Goal: Find specific page/section: Find specific page/section

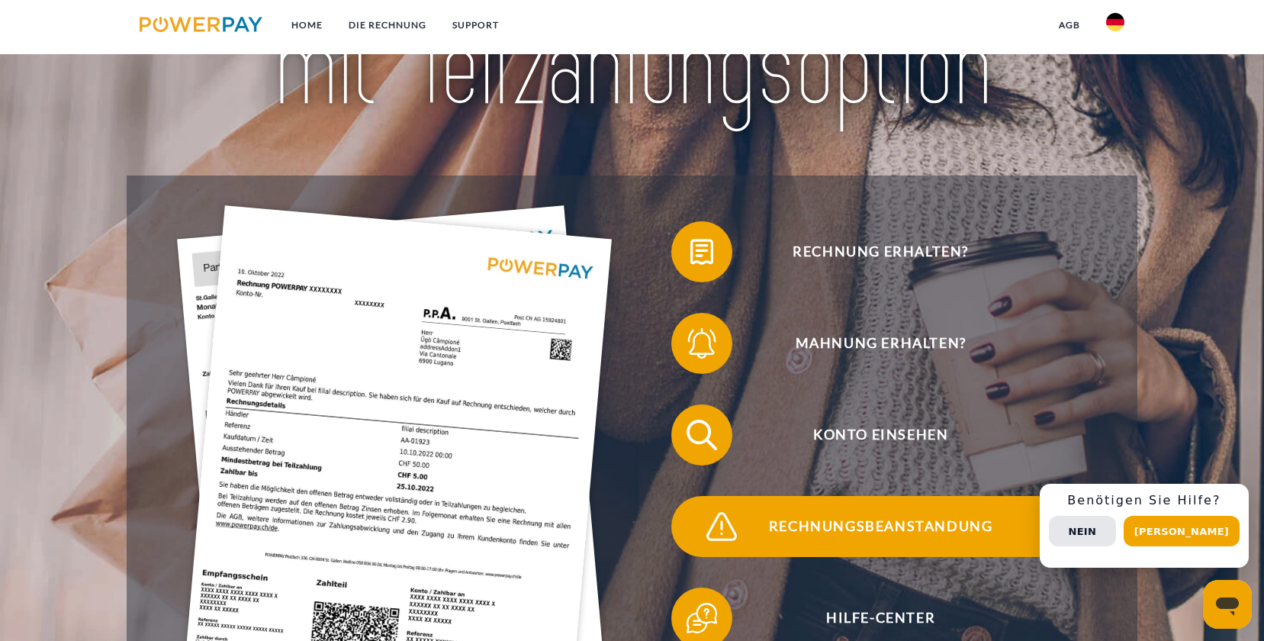
scroll to position [229, 0]
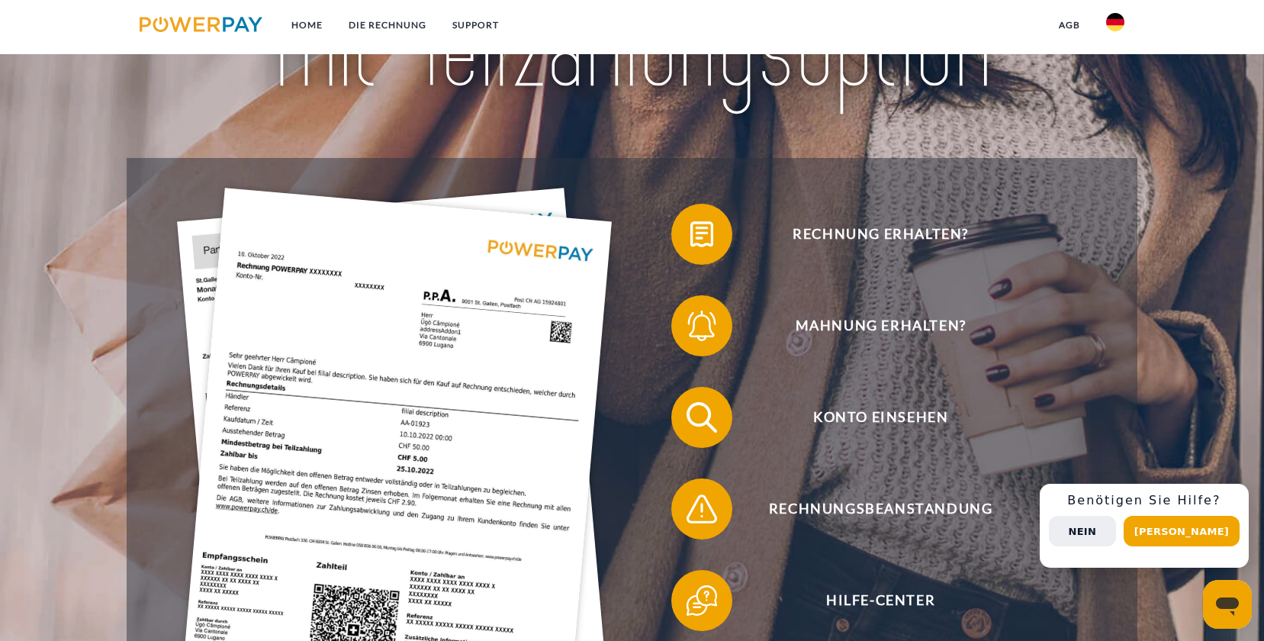
click at [1116, 532] on button "Nein" at bounding box center [1082, 531] width 67 height 31
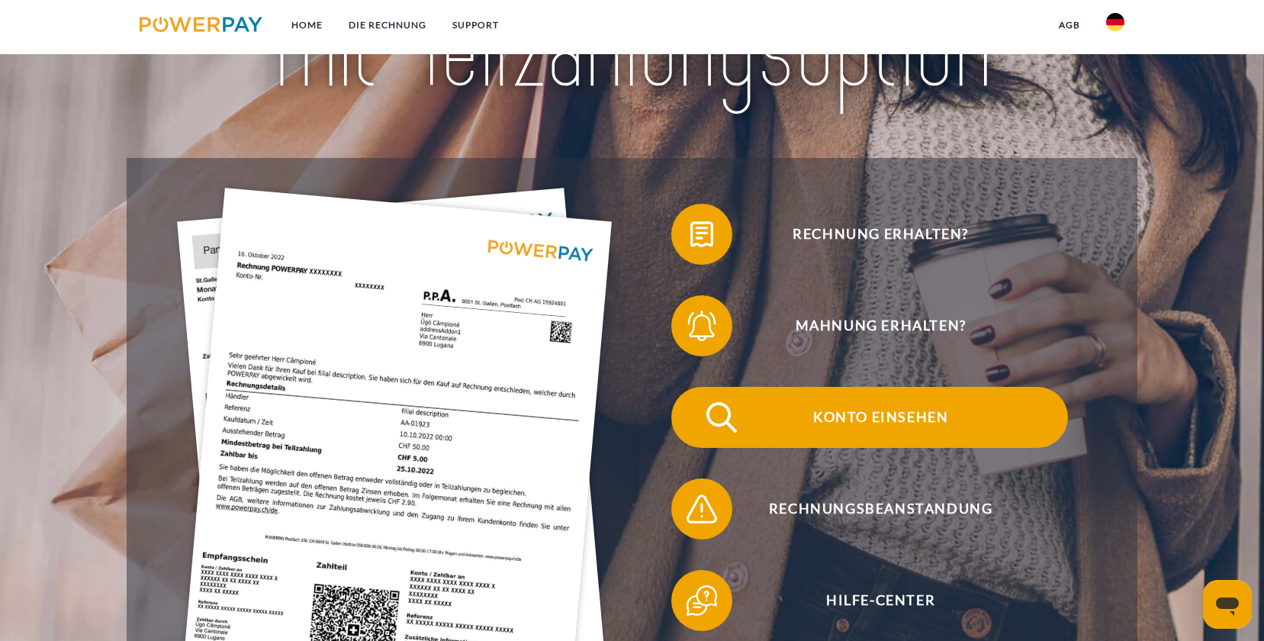
click at [869, 419] on span "Konto einsehen" at bounding box center [880, 417] width 374 height 61
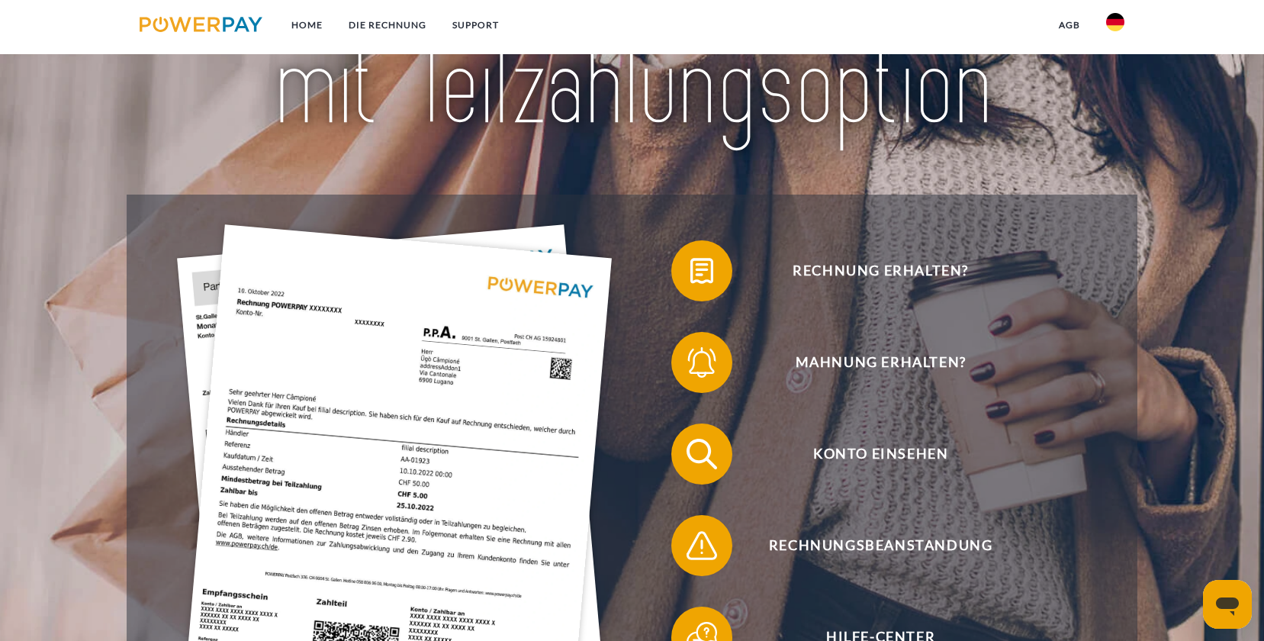
scroll to position [229, 0]
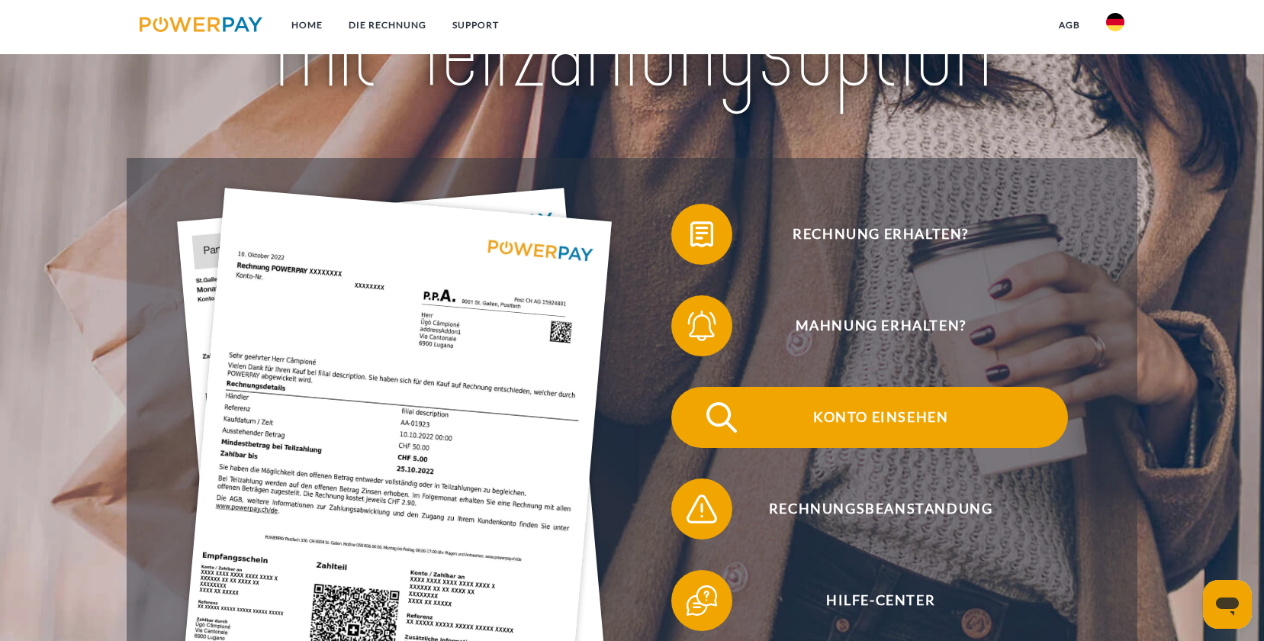
click at [867, 419] on span "Konto einsehen" at bounding box center [880, 417] width 374 height 61
